Goal: Information Seeking & Learning: Learn about a topic

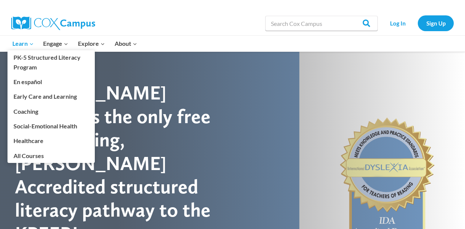
click at [31, 43] on icon "Expand" at bounding box center [31, 43] width 5 height 5
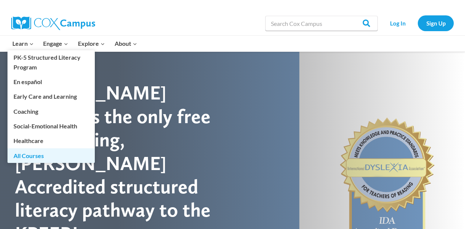
click at [46, 156] on link "All Courses" at bounding box center [50, 155] width 87 height 14
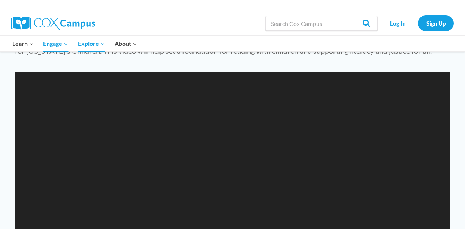
scroll to position [706, 0]
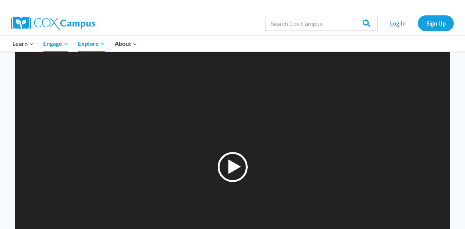
click at [233, 152] on div "Play" at bounding box center [233, 167] width 30 height 30
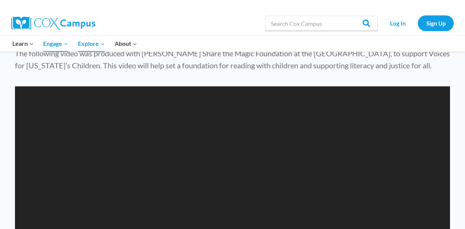
click at [213, 144] on video "https://coxcampus.org/wp-content/uploads/2023/09/magicianshat_final_alt-240p.mp4" at bounding box center [232, 208] width 435 height 245
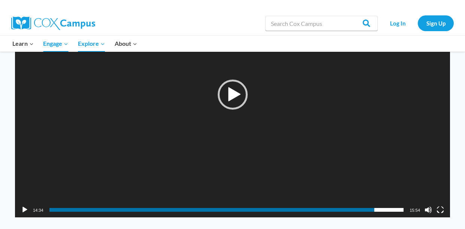
scroll to position [805, 0]
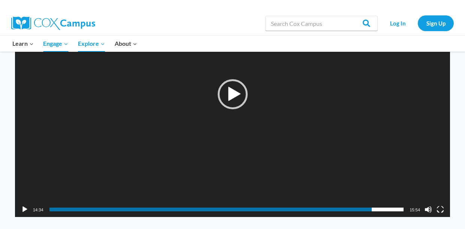
click at [386, 202] on div "14:34" at bounding box center [226, 209] width 355 height 15
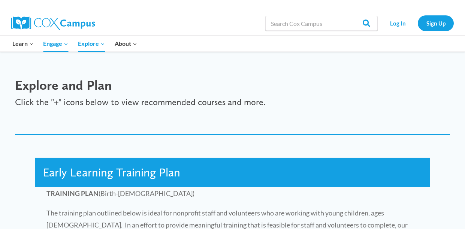
scroll to position [993, 0]
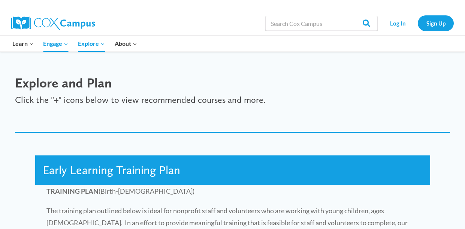
click at [333, 163] on h3 "Early Learning Training Plan" at bounding box center [233, 170] width 380 height 14
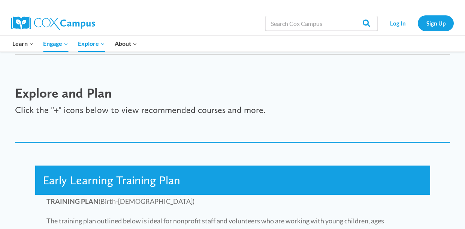
scroll to position [980, 0]
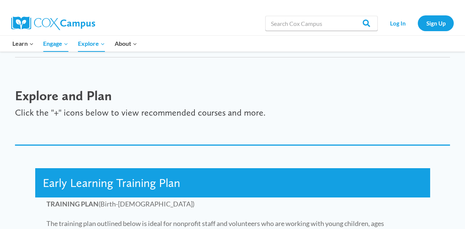
click at [170, 175] on span "Early Learning Training Plan" at bounding box center [112, 182] width 138 height 14
click at [168, 170] on div "Early Learning Training Plan" at bounding box center [232, 182] width 395 height 29
click at [175, 175] on span "Early Learning Training Plan" at bounding box center [112, 182] width 138 height 14
click at [186, 175] on h3 "Early Learning Training Plan" at bounding box center [233, 182] width 380 height 14
click at [189, 175] on h3 "Early Learning Training Plan" at bounding box center [233, 182] width 380 height 14
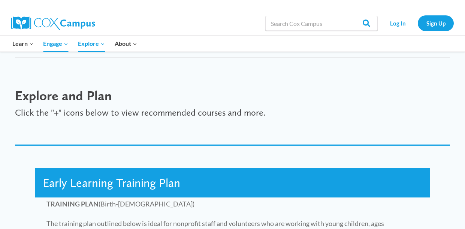
click at [182, 175] on h3 "Early Learning Training Plan" at bounding box center [233, 182] width 380 height 14
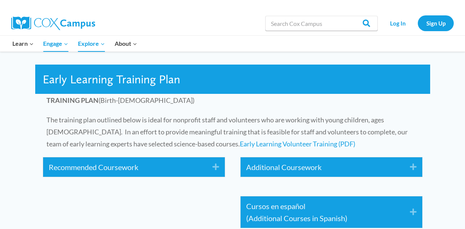
scroll to position [1080, 0]
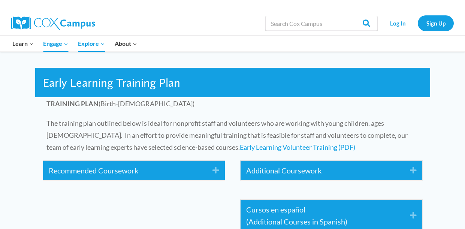
click at [191, 164] on link "Recommended Coursework" at bounding box center [125, 170] width 153 height 12
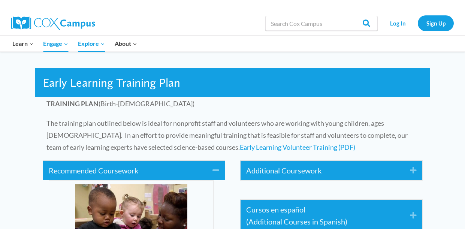
click at [193, 164] on link "Recommended Coursework" at bounding box center [125, 170] width 153 height 12
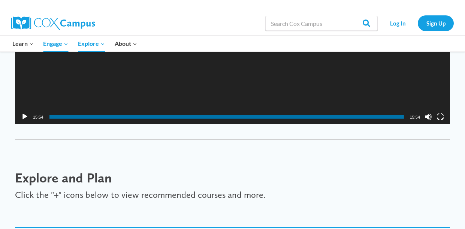
scroll to position [898, 0]
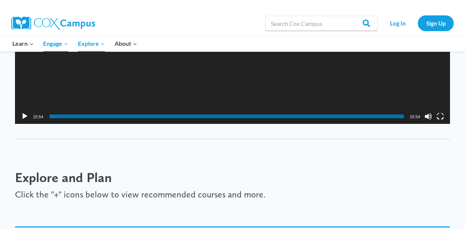
click at [21, 109] on div "Video Player" at bounding box center [25, 116] width 12 height 15
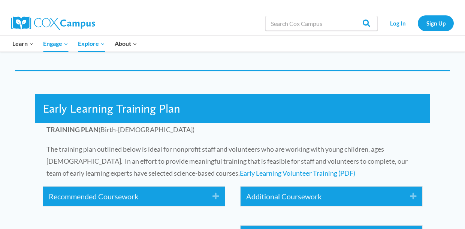
scroll to position [1057, 0]
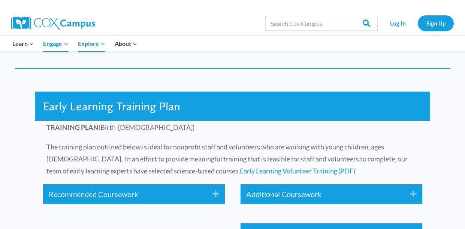
click at [217, 188] on icon "Expand" at bounding box center [213, 194] width 12 height 12
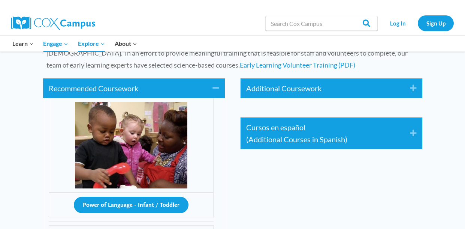
scroll to position [1164, 0]
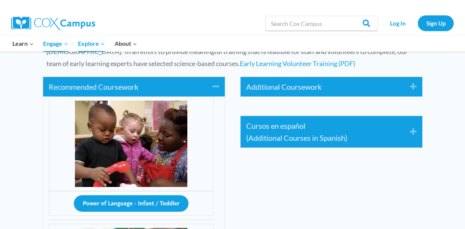
click at [416, 81] on icon "Expand" at bounding box center [411, 87] width 12 height 12
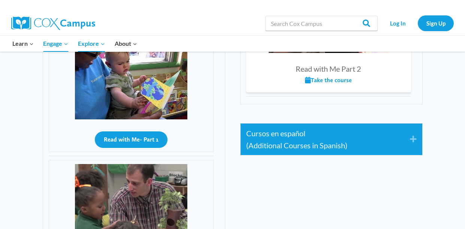
scroll to position [1490, 0]
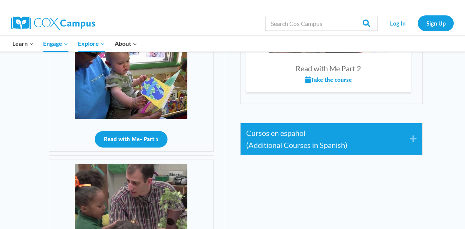
click at [415, 133] on icon "Expand" at bounding box center [411, 139] width 12 height 12
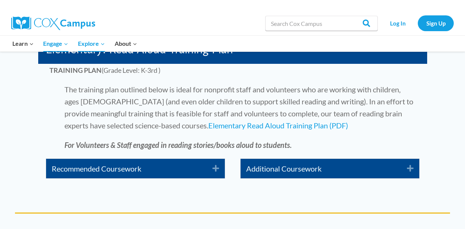
scroll to position [1932, 0]
click at [216, 162] on icon "Expand" at bounding box center [213, 168] width 12 height 12
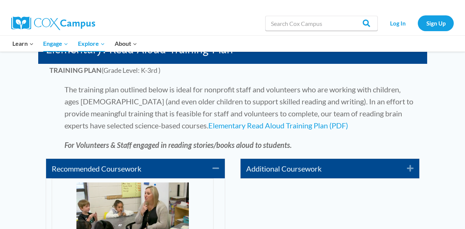
click at [412, 162] on icon "Expand" at bounding box center [408, 168] width 12 height 12
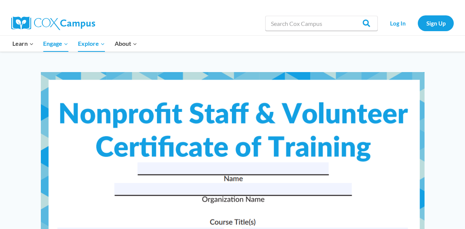
scroll to position [3241, 0]
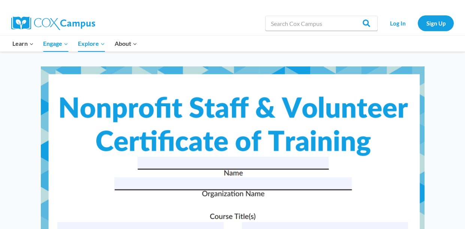
click at [342, 145] on img at bounding box center [233, 214] width 384 height 297
